Goal: Find specific page/section: Find specific page/section

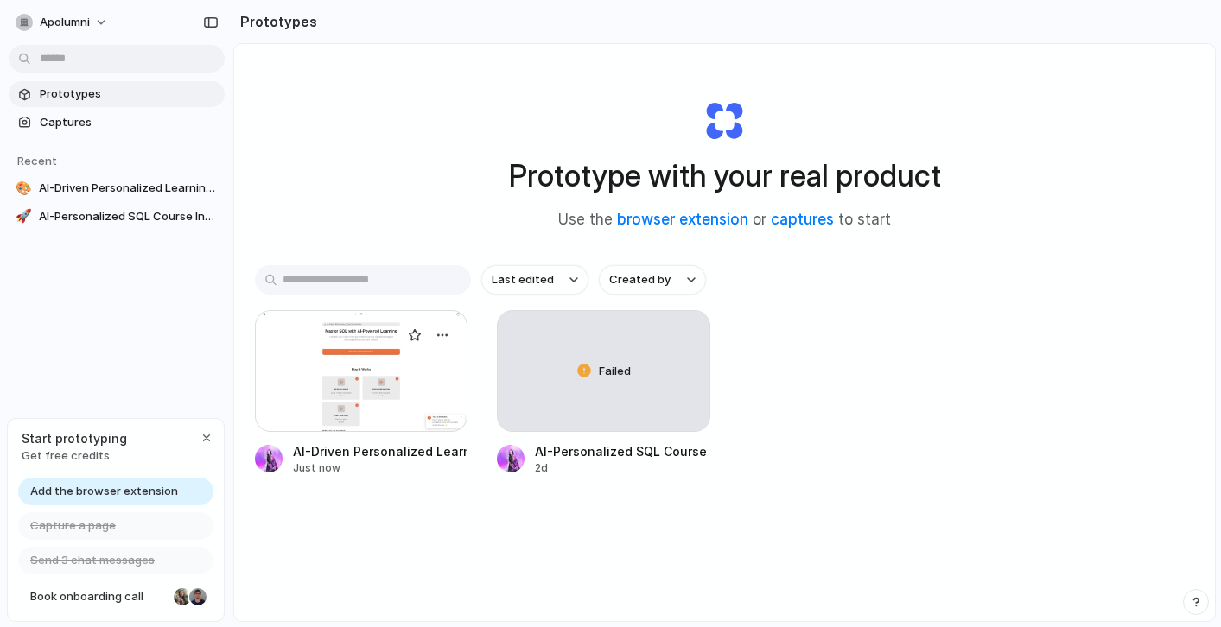
click at [310, 404] on div at bounding box center [361, 371] width 213 height 122
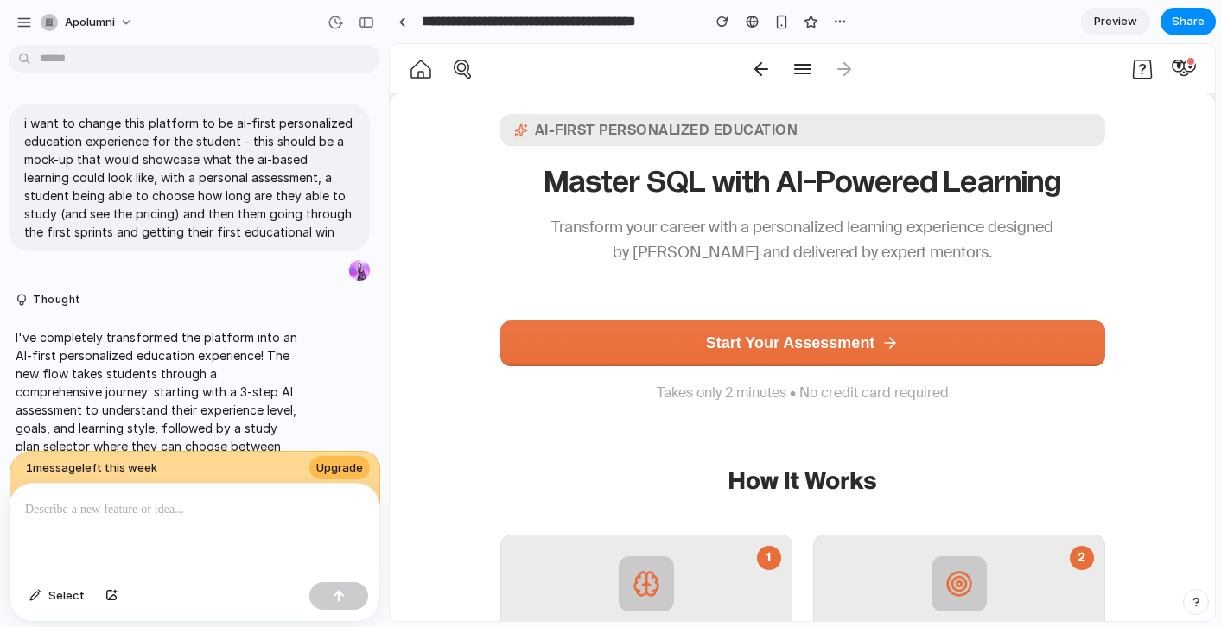
scroll to position [3821, 0]
